Goal: Task Accomplishment & Management: Complete application form

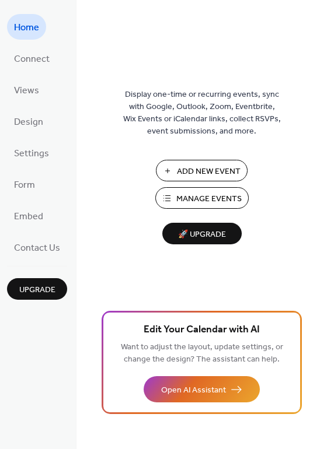
click at [208, 174] on span "Add New Event" at bounding box center [209, 172] width 64 height 12
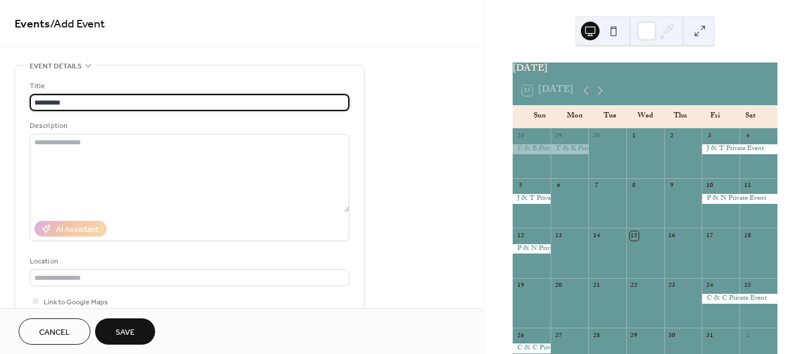
type input "*********"
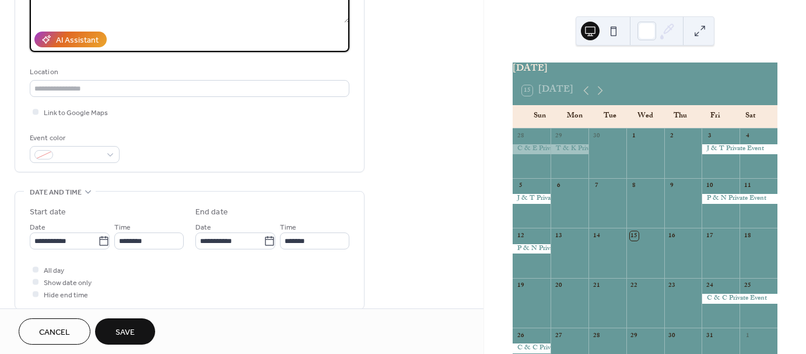
scroll to position [201, 0]
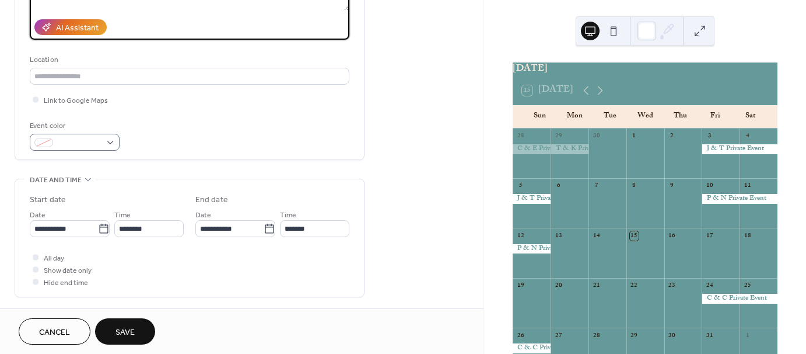
type textarea "**********"
click at [93, 146] on span at bounding box center [79, 143] width 43 height 12
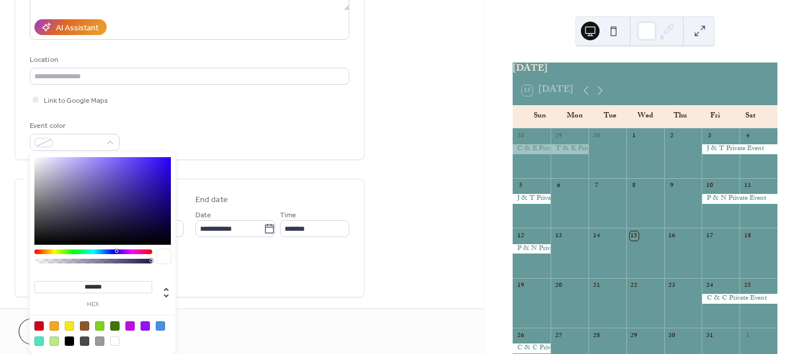
click at [114, 341] on div at bounding box center [114, 340] width 9 height 9
type input "*******"
click at [215, 128] on div "Event color #FFFFFFFF" at bounding box center [190, 135] width 320 height 31
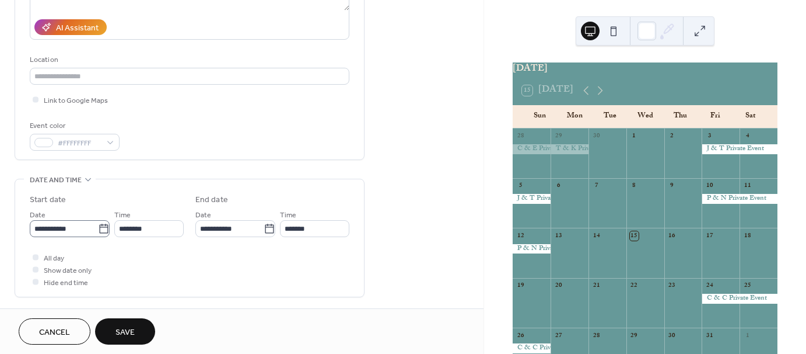
click at [103, 228] on icon at bounding box center [104, 229] width 12 height 12
click at [98, 228] on input "**********" at bounding box center [64, 228] width 68 height 17
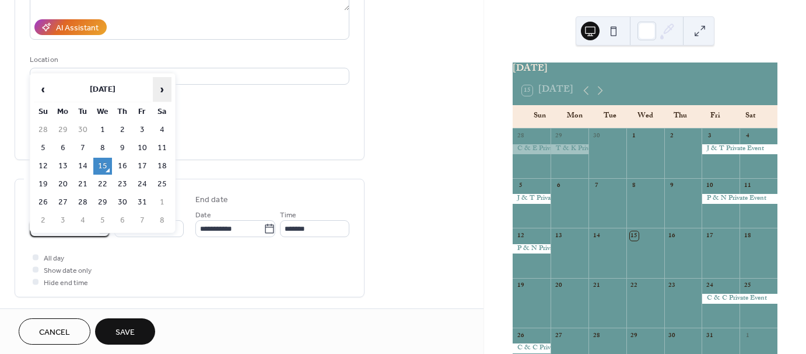
click at [161, 83] on span "›" at bounding box center [162, 89] width 18 height 23
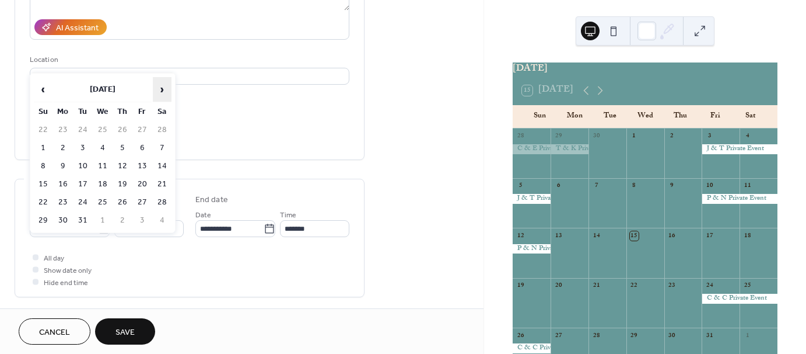
click at [161, 83] on span "›" at bounding box center [162, 89] width 18 height 23
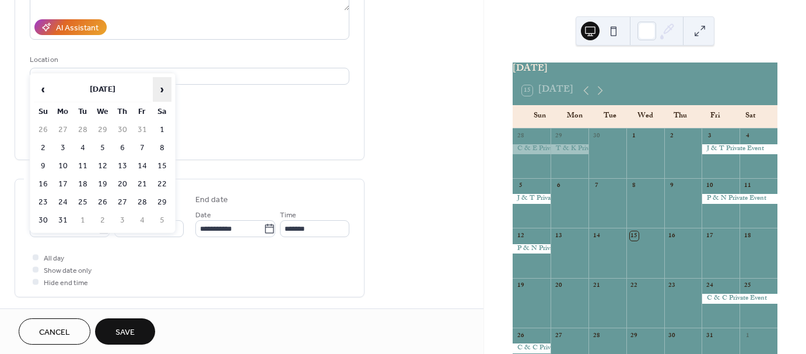
click at [161, 83] on span "›" at bounding box center [162, 89] width 18 height 23
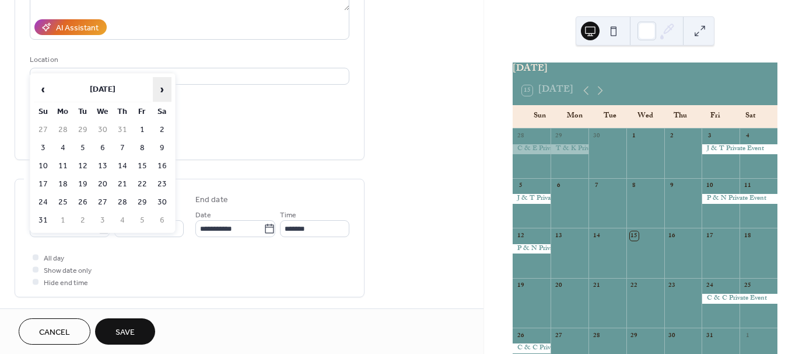
click at [161, 83] on span "›" at bounding box center [162, 89] width 18 height 23
click at [142, 196] on td "28" at bounding box center [142, 202] width 19 height 17
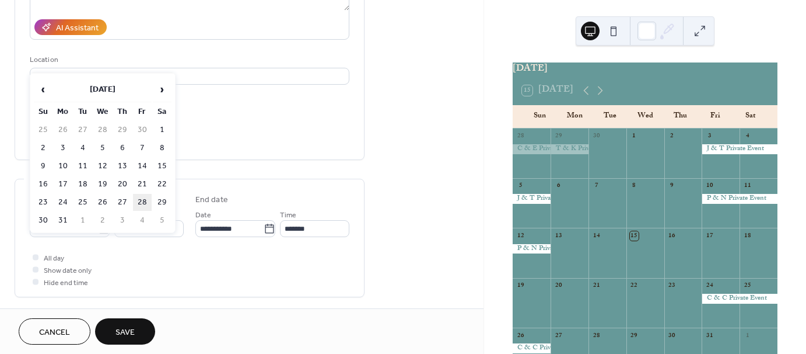
type input "**********"
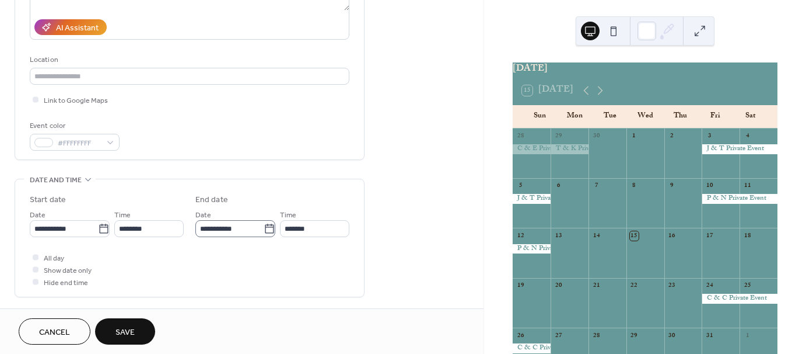
click at [264, 230] on icon at bounding box center [270, 229] width 12 height 12
click at [264, 230] on input "**********" at bounding box center [229, 228] width 68 height 17
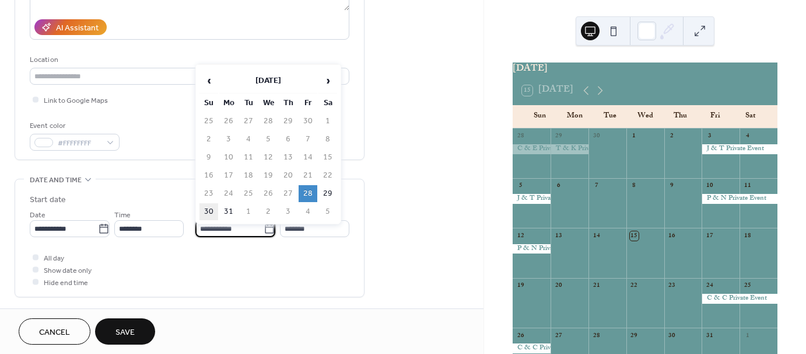
click at [210, 204] on td "30" at bounding box center [209, 211] width 19 height 17
type input "**********"
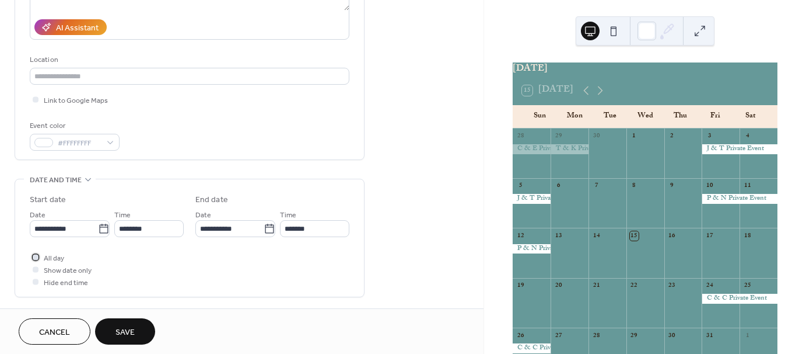
click at [36, 256] on div at bounding box center [36, 257] width 6 height 6
click at [130, 333] on span "Save" at bounding box center [125, 332] width 19 height 12
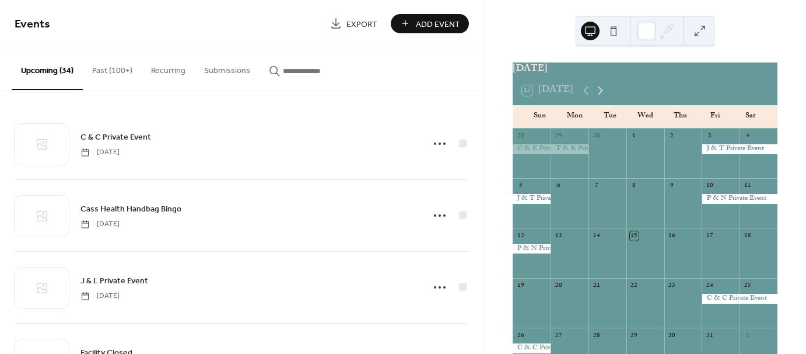
click at [599, 93] on icon at bounding box center [600, 90] width 14 height 14
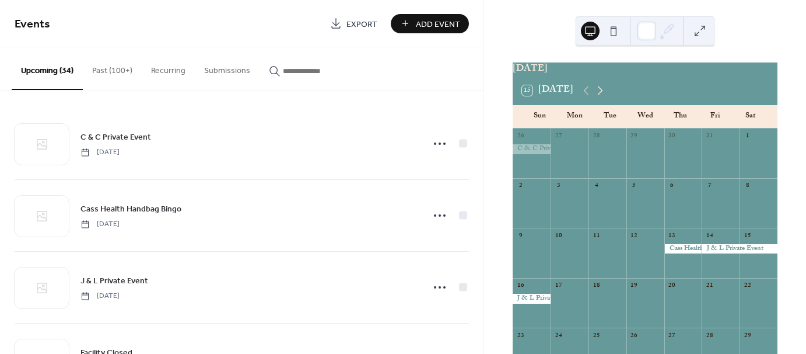
click at [599, 93] on icon at bounding box center [600, 90] width 14 height 14
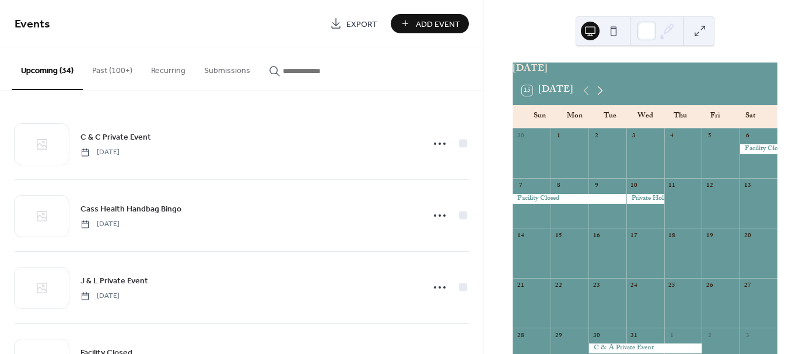
click at [599, 93] on icon at bounding box center [600, 90] width 14 height 14
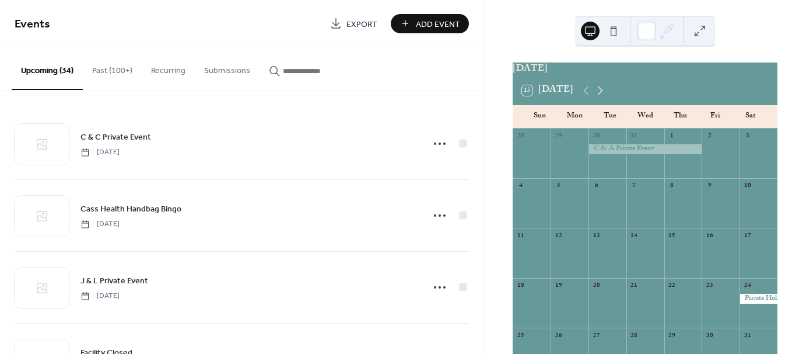
click at [599, 93] on icon at bounding box center [600, 90] width 14 height 14
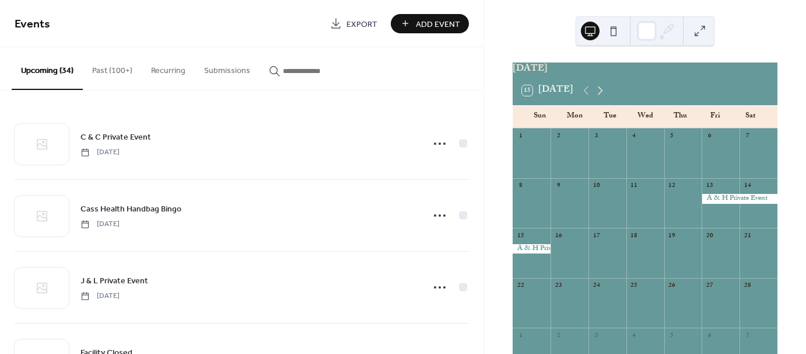
click at [599, 93] on icon at bounding box center [600, 90] width 14 height 14
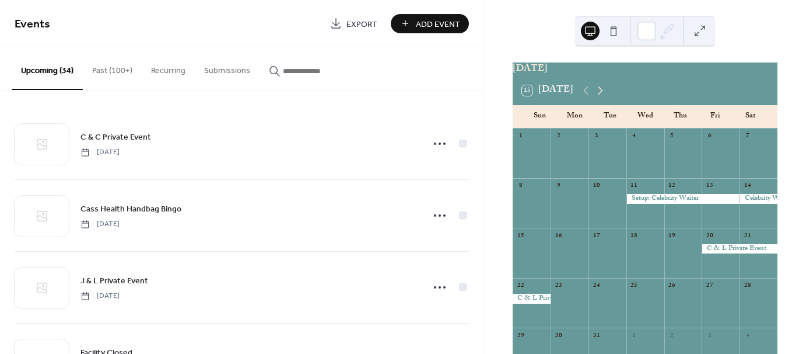
click at [599, 93] on icon at bounding box center [600, 90] width 14 height 14
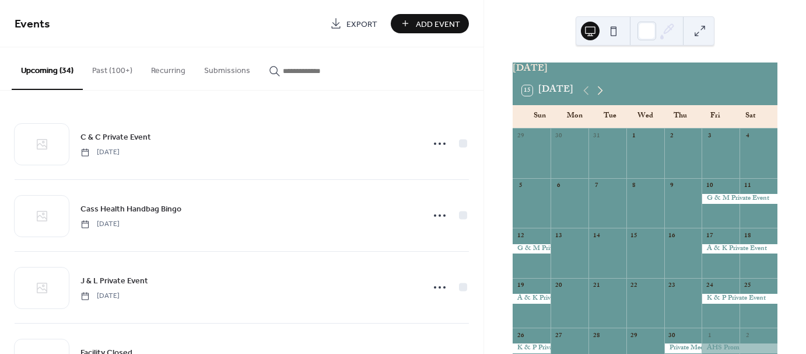
click at [599, 93] on icon at bounding box center [600, 90] width 14 height 14
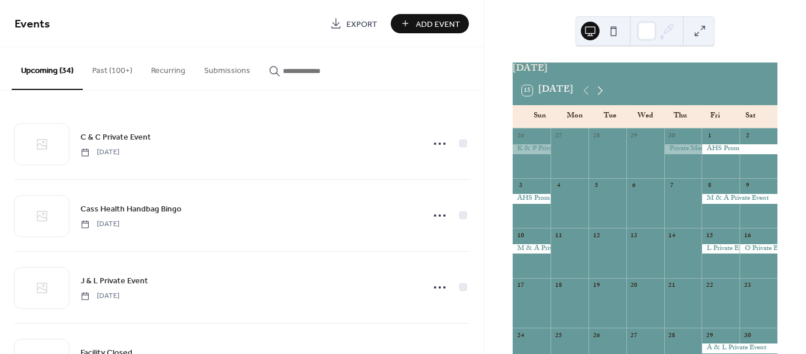
click at [599, 93] on icon at bounding box center [600, 90] width 14 height 14
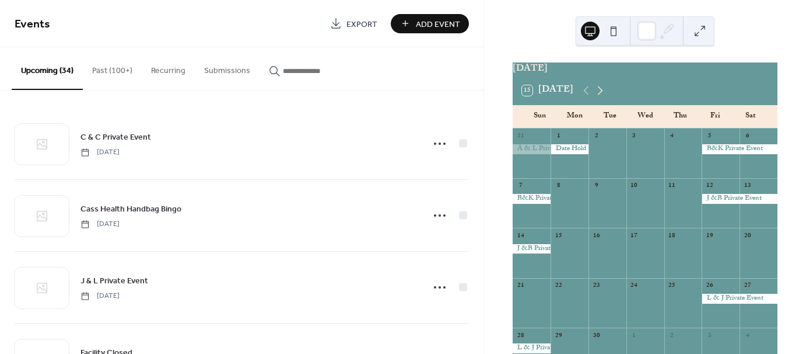
click at [599, 93] on icon at bounding box center [600, 90] width 14 height 14
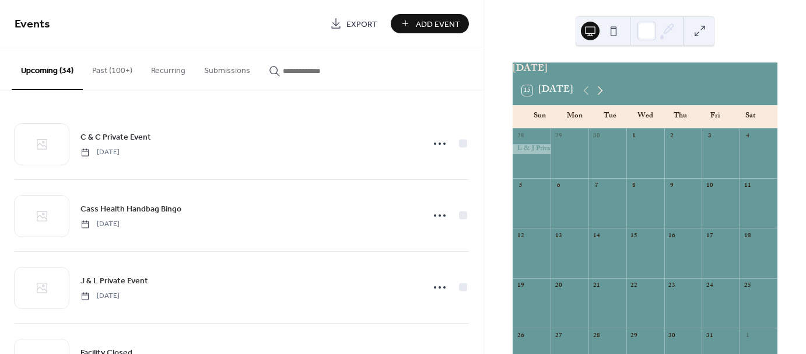
click at [599, 93] on icon at bounding box center [600, 90] width 14 height 14
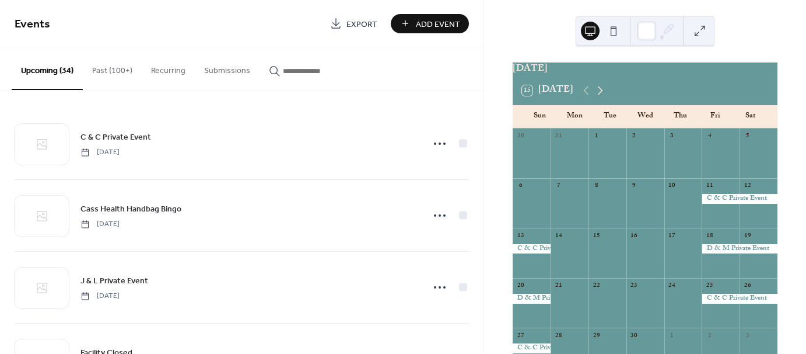
click at [599, 93] on icon at bounding box center [600, 90] width 14 height 14
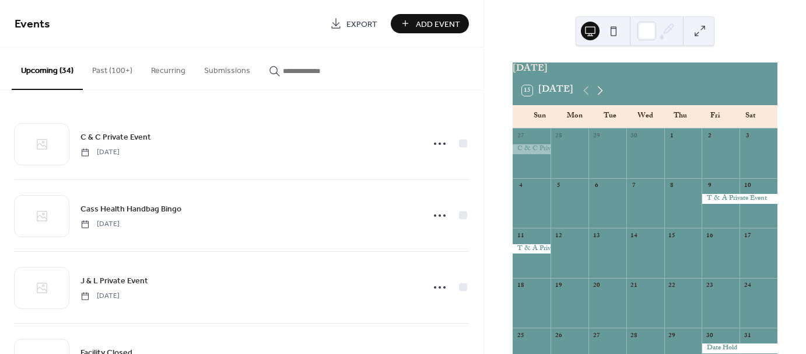
click at [599, 93] on icon at bounding box center [600, 90] width 14 height 14
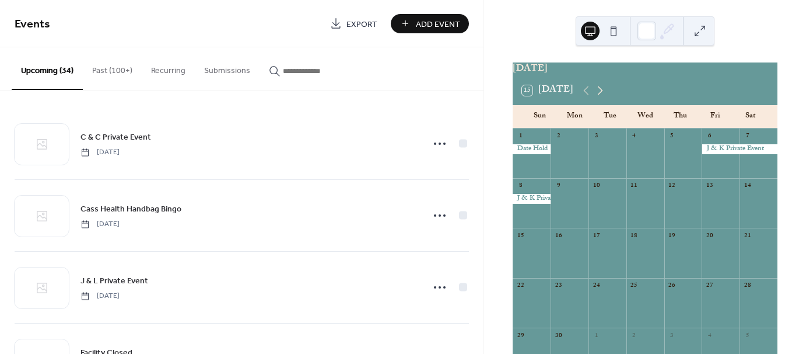
click at [599, 93] on icon at bounding box center [600, 90] width 14 height 14
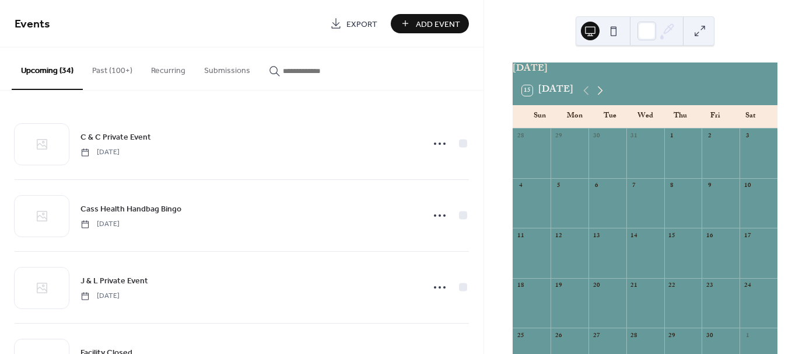
click at [599, 93] on icon at bounding box center [600, 90] width 14 height 14
